Goal: Navigation & Orientation: Find specific page/section

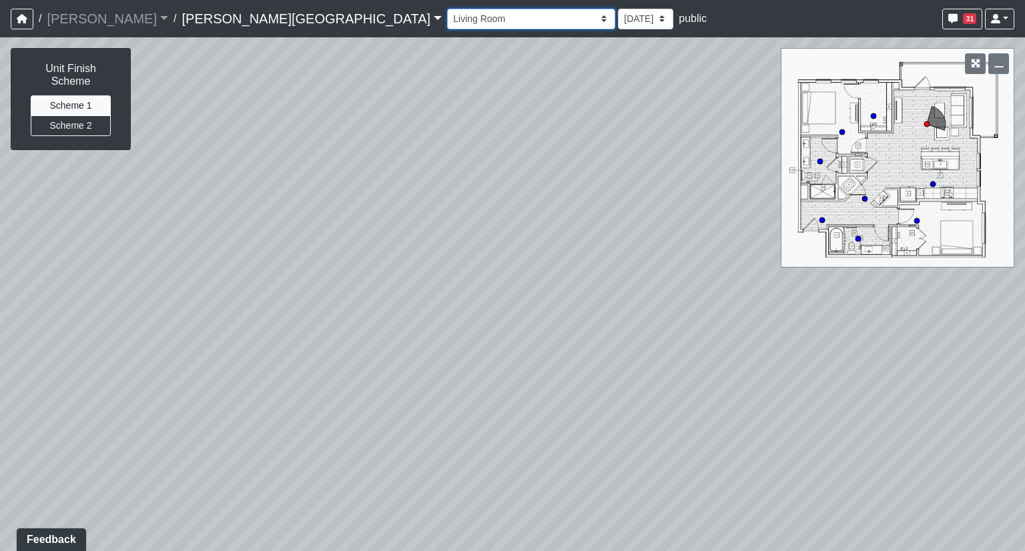
click at [447, 15] on select "Banquette Seating 1 Banquette Seating 2 Billards Lounge Billards Lounge Hallway…" at bounding box center [531, 19] width 168 height 21
click at [447, 9] on select "Banquette Seating 1 Banquette Seating 2 Billards Lounge Billards Lounge Hallway…" at bounding box center [531, 19] width 168 height 21
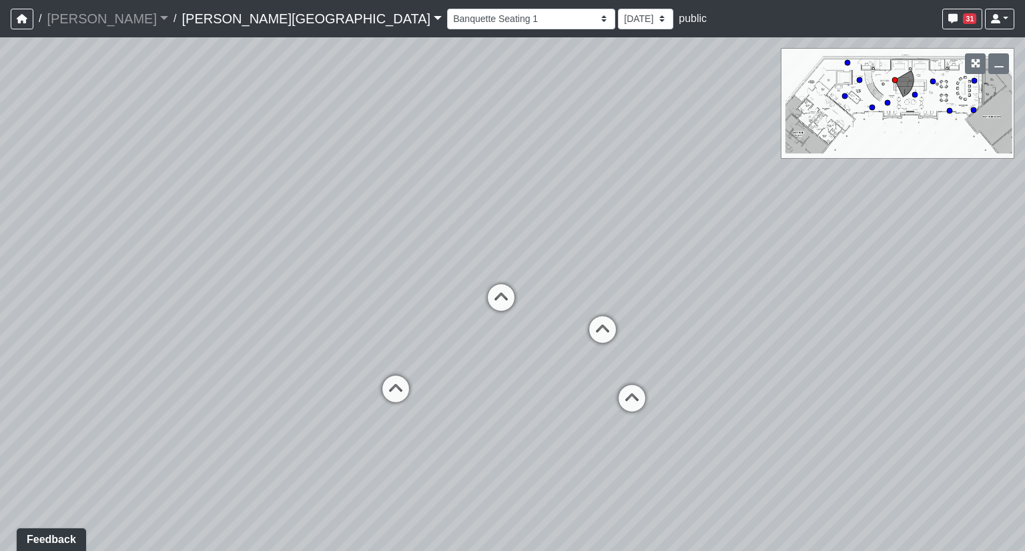
drag, startPoint x: 605, startPoint y: 246, endPoint x: 462, endPoint y: 235, distance: 144.0
click at [462, 235] on div "Loading... Bedroom 1 Loading... Kitchen Loading... Hallway Loading... Lobby Sea…" at bounding box center [512, 294] width 1025 height 514
click at [598, 328] on icon at bounding box center [595, 334] width 40 height 40
drag, startPoint x: 365, startPoint y: 267, endPoint x: 799, endPoint y: 254, distance: 434.0
click at [799, 254] on div "Loading... Bedroom 1 Loading... Kitchen Loading... Hallway Loading... Lobby Sea…" at bounding box center [512, 294] width 1025 height 514
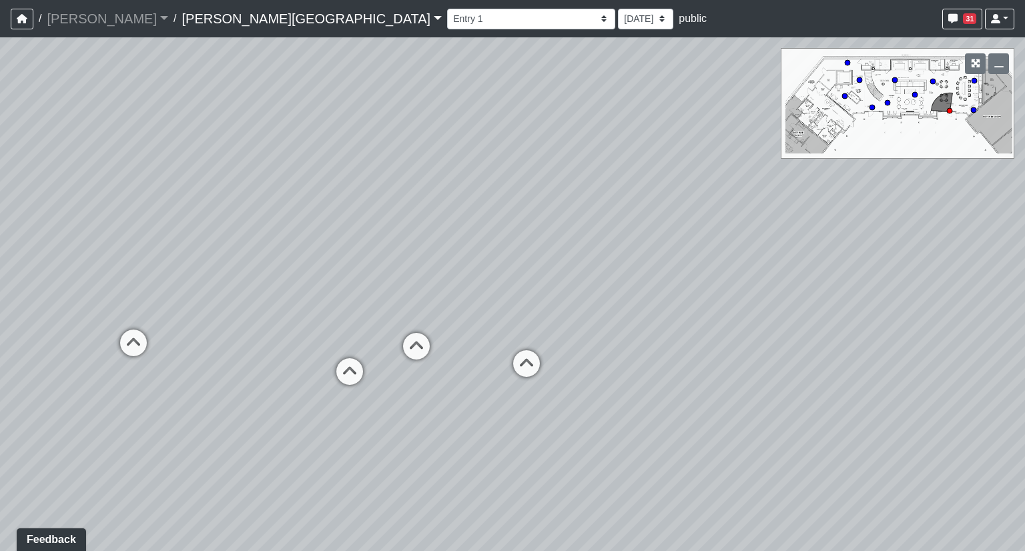
drag, startPoint x: 443, startPoint y: 276, endPoint x: 659, endPoint y: 258, distance: 217.0
click at [659, 258] on div "Loading... Bedroom 1 Loading... Kitchen Loading... Hallway Loading... Lobby Sea…" at bounding box center [512, 294] width 1025 height 514
drag, startPoint x: 201, startPoint y: 320, endPoint x: 424, endPoint y: 306, distance: 223.4
click at [424, 306] on div "Loading... Bedroom 1 Loading... Kitchen Loading... Hallway Loading... Lobby Sea…" at bounding box center [512, 294] width 1025 height 514
drag, startPoint x: 272, startPoint y: 337, endPoint x: 381, endPoint y: 390, distance: 120.9
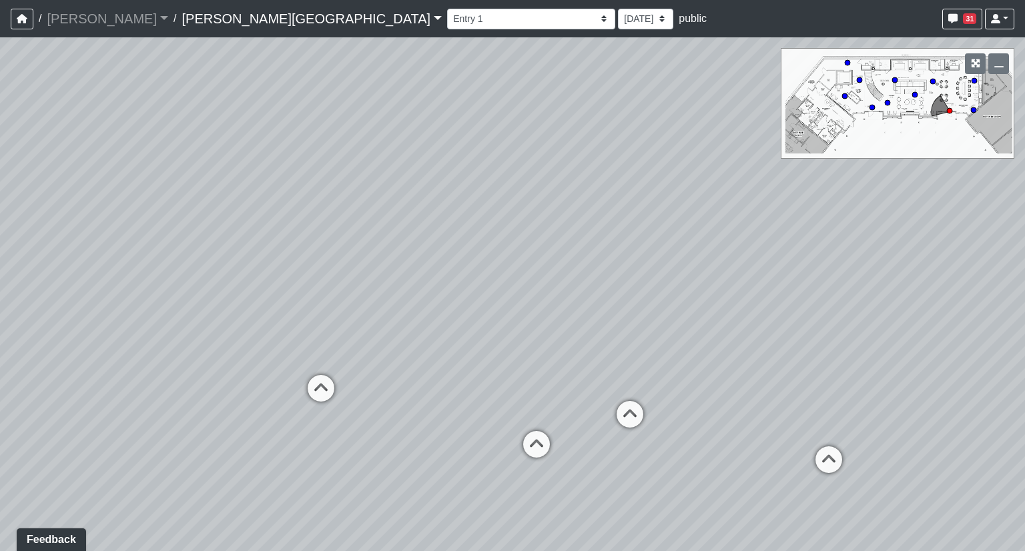
click at [381, 390] on div "Loading... Bedroom 1 Loading... Kitchen Loading... Hallway Loading... Lobby Sea…" at bounding box center [512, 294] width 1025 height 514
click at [529, 437] on icon at bounding box center [537, 451] width 40 height 40
select select "tQnbP8AK1djxB4g55nPoVb"
drag, startPoint x: 686, startPoint y: 322, endPoint x: 614, endPoint y: 254, distance: 98.7
click at [614, 254] on div "Loading... Bedroom 1 Loading... Kitchen Loading... Hallway Loading... Lobby Sea…" at bounding box center [512, 294] width 1025 height 514
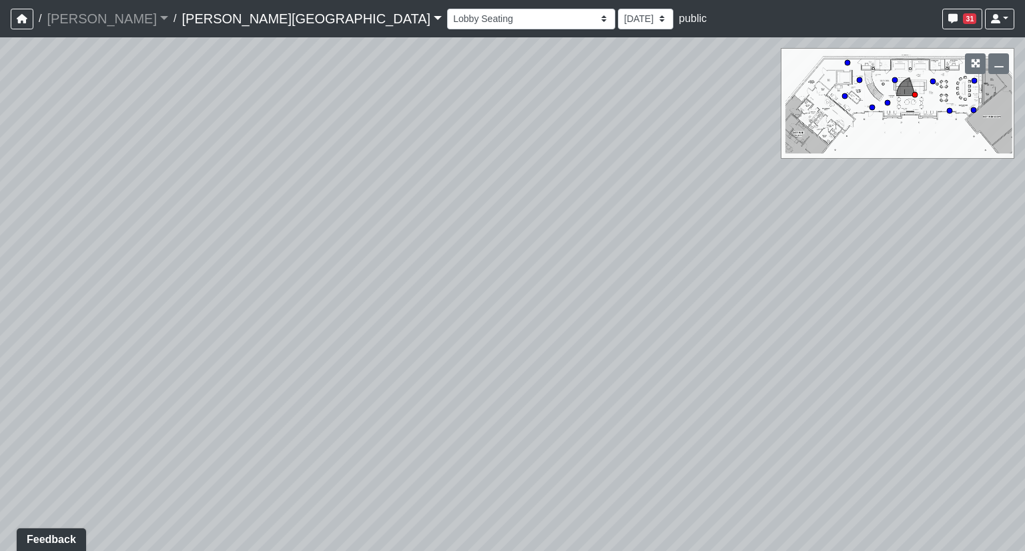
drag, startPoint x: 670, startPoint y: 380, endPoint x: 564, endPoint y: 437, distance: 120.7
click at [564, 437] on div "Loading... Bedroom 1 Loading... Kitchen Loading... Hallway Loading... Lobby Sea…" at bounding box center [512, 294] width 1025 height 514
